Goal: Information Seeking & Learning: Learn about a topic

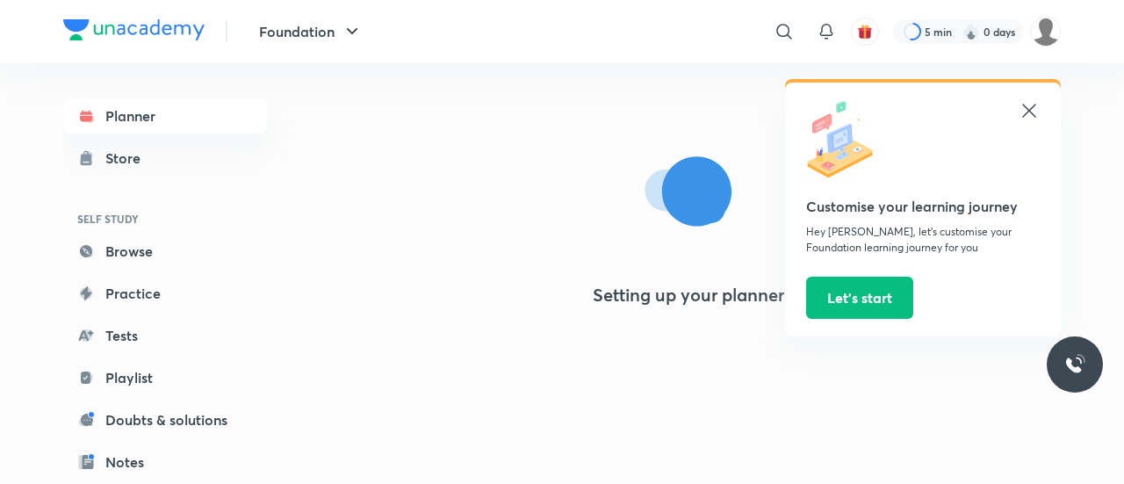
click at [1027, 106] on icon at bounding box center [1029, 110] width 21 height 21
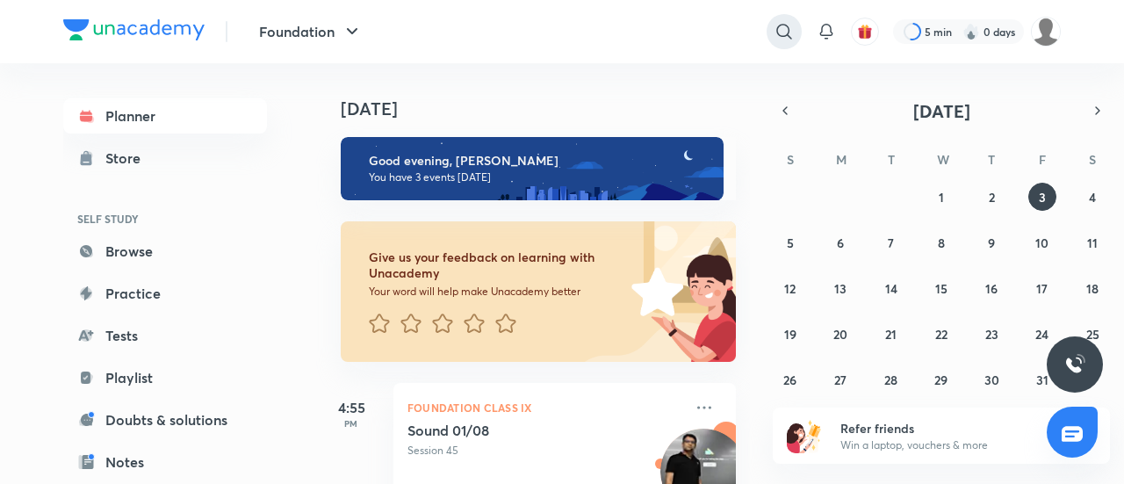
click at [801, 29] on div "​ 5 min 0 days" at bounding box center [770, 32] width 582 height 42
click at [783, 32] on icon at bounding box center [784, 31] width 21 height 21
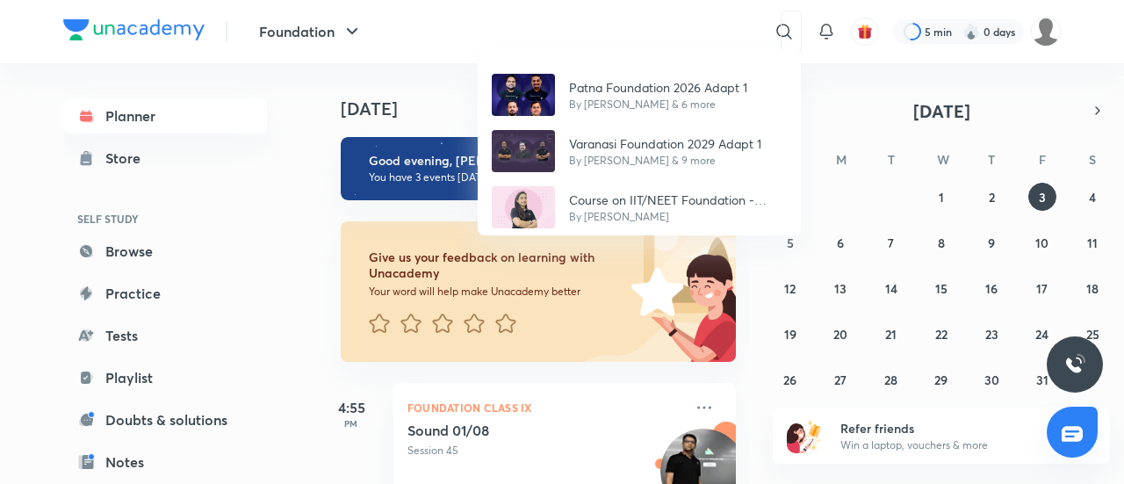
click at [595, 25] on div "Patna Foundation 2026 Adapt 1 By Chandan Narayan & 6 more Varanasi Foundation 2…" at bounding box center [562, 242] width 1124 height 484
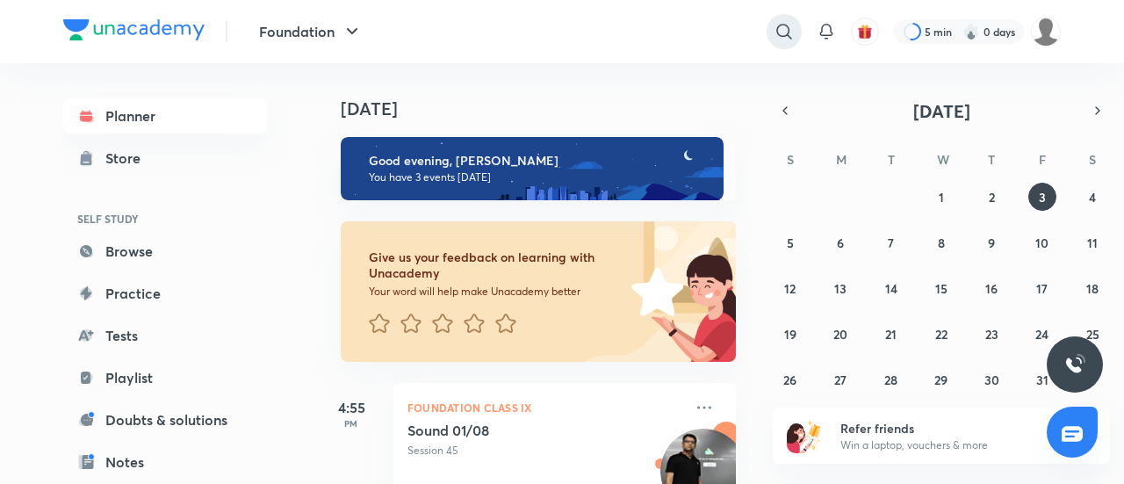
click at [774, 32] on icon at bounding box center [784, 31] width 21 height 21
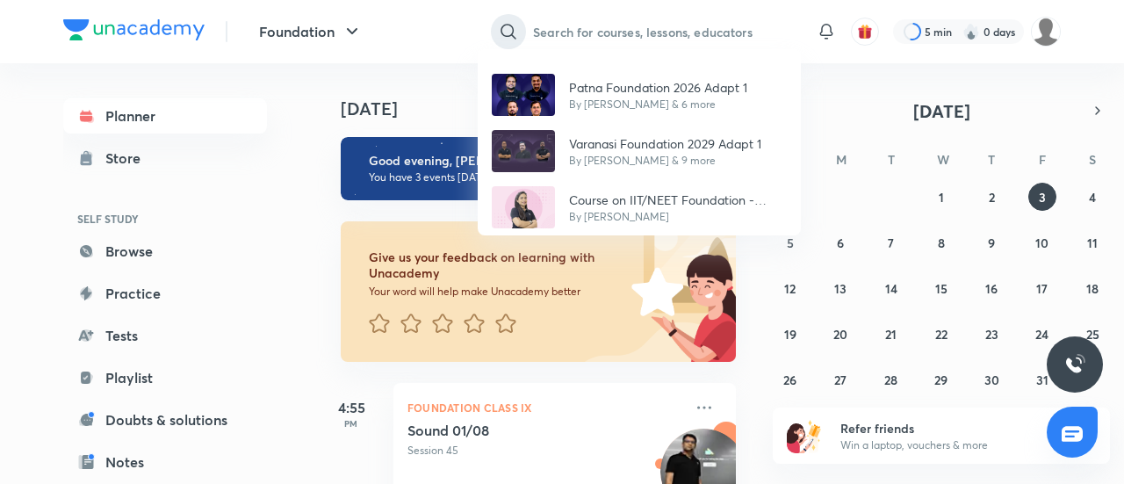
paste input "Nashik IIT JEE 2027 Growth 1"
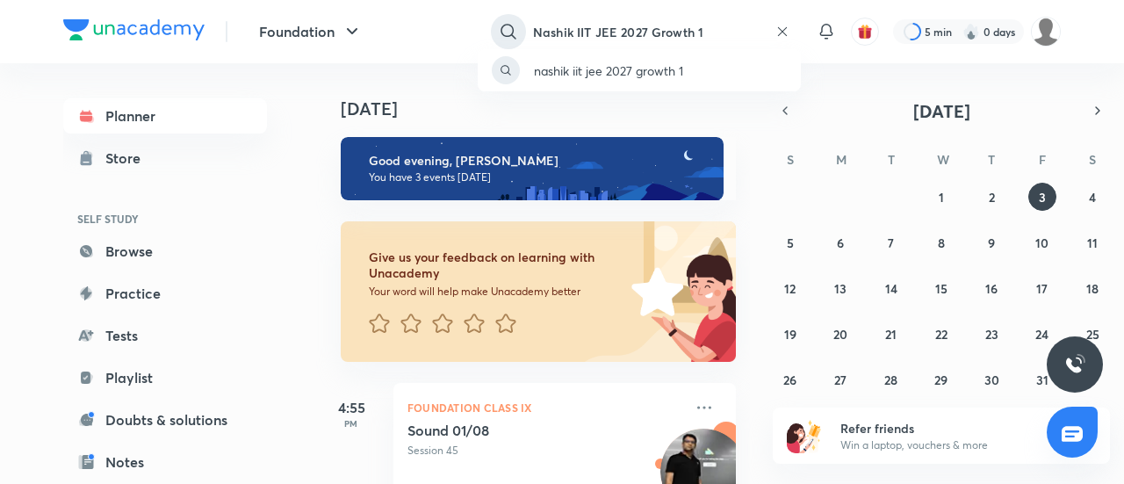
type input "Nashik IIT JEE 2027 Growth 1"
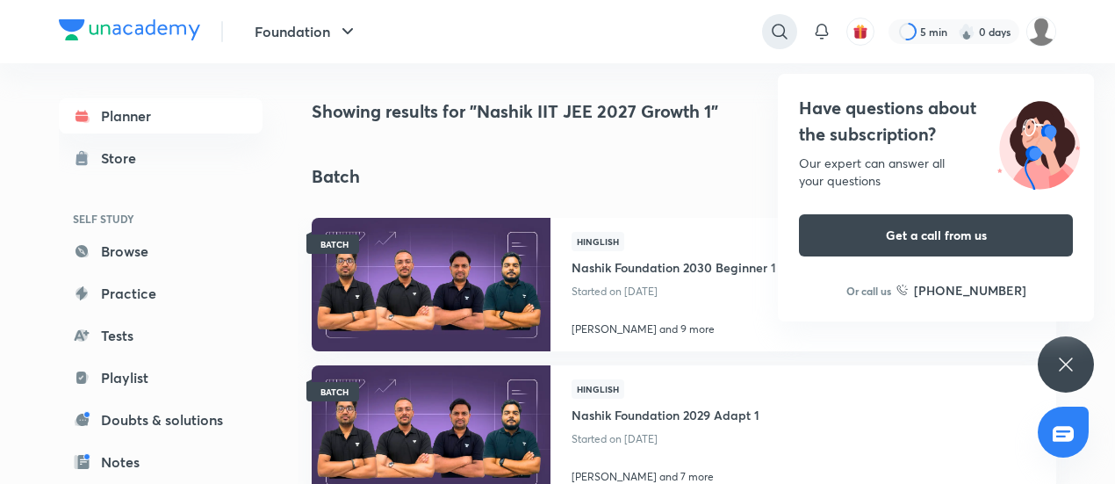
click at [777, 31] on icon at bounding box center [779, 31] width 21 height 21
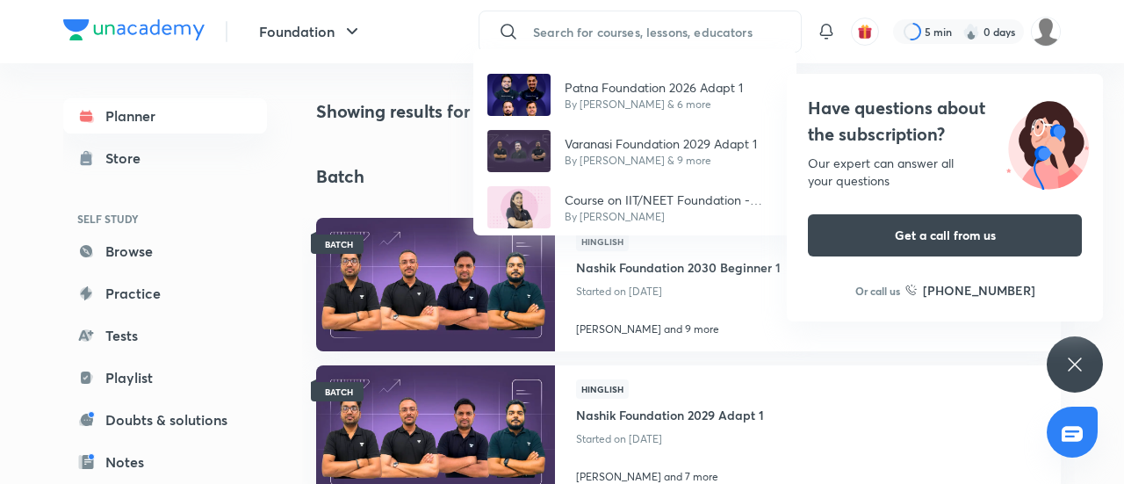
paste input "Patna NEET UG 2026 Growth 2"
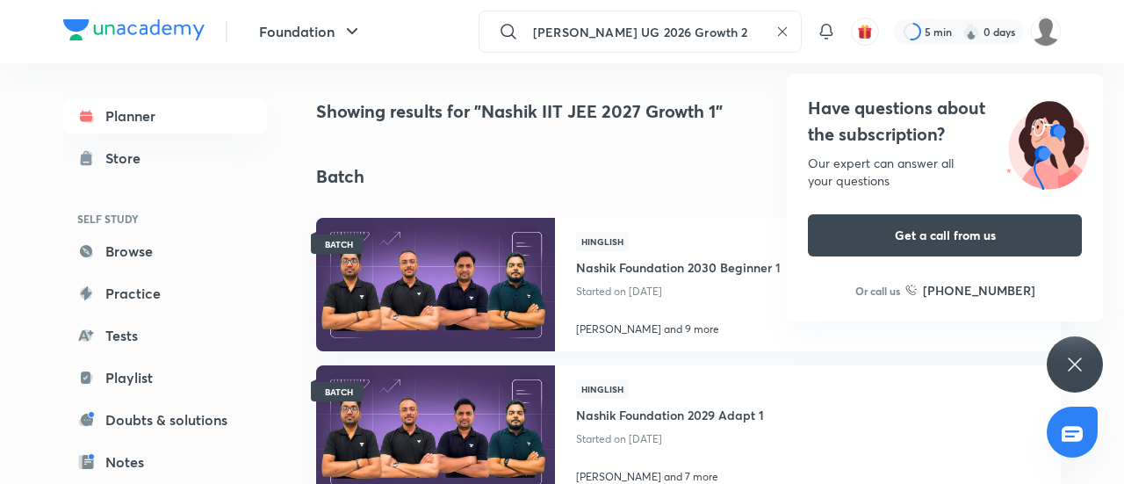
type input "Patna NEET UG 2026 Growth 2"
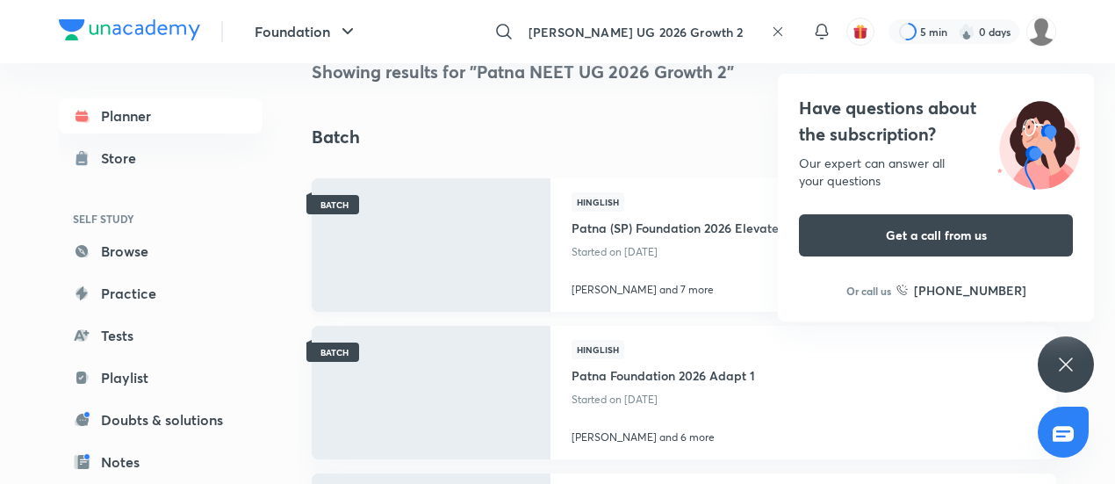
scroll to position [44, 0]
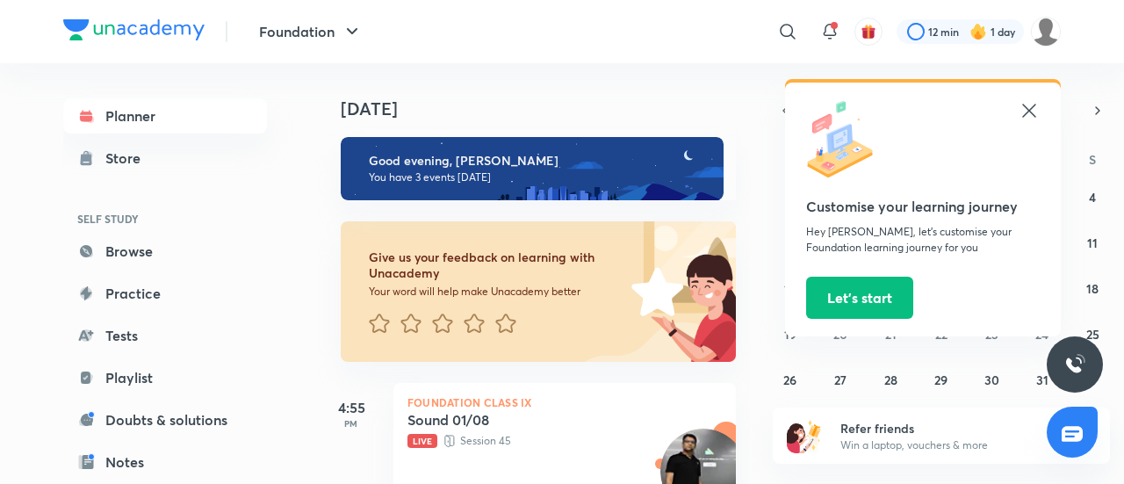
click at [1033, 106] on icon at bounding box center [1028, 110] width 13 height 13
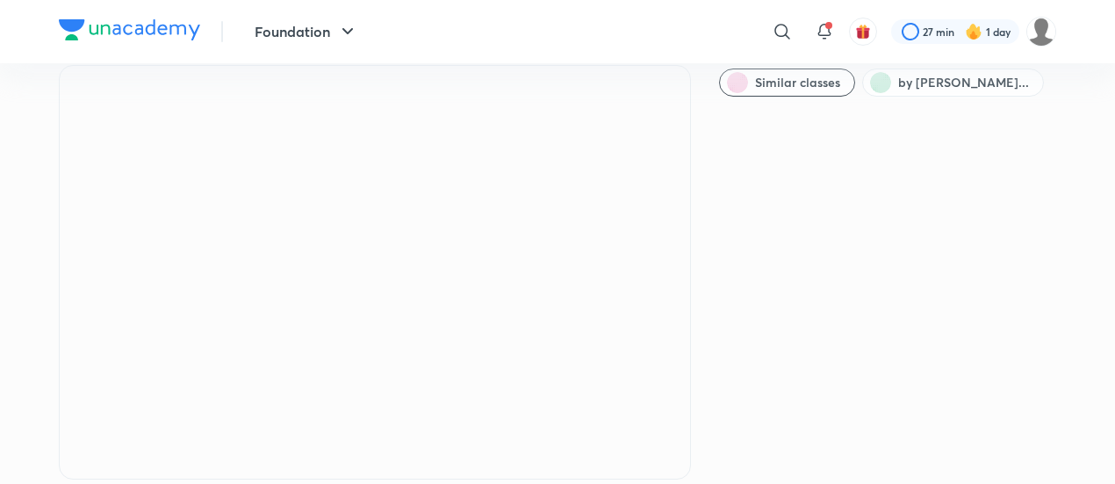
scroll to position [65, 0]
